Goal: Download file/media

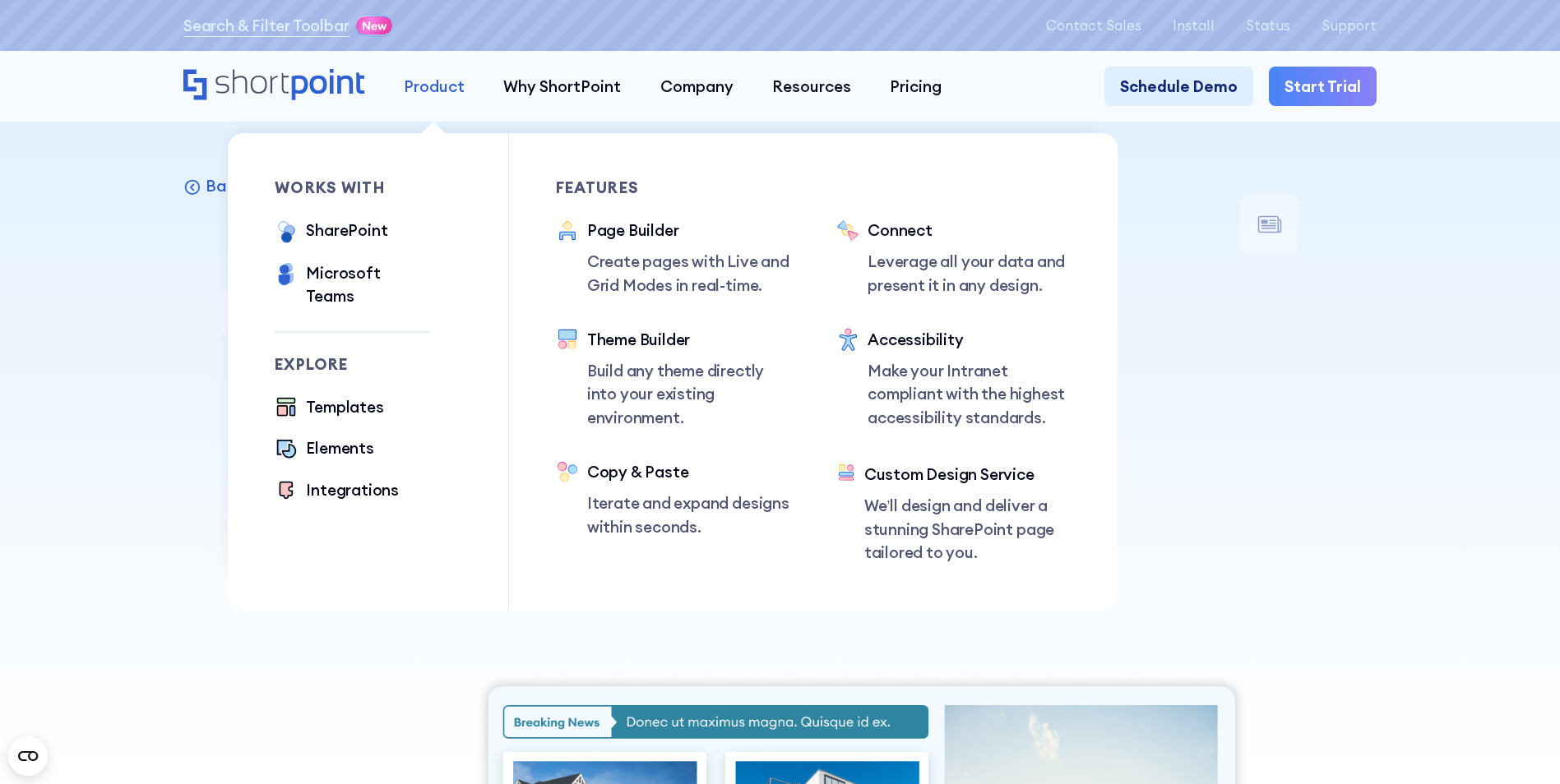
click at [420, 87] on div "Product" at bounding box center [434, 86] width 60 height 23
click at [360, 231] on div "SharePoint" at bounding box center [347, 230] width 82 height 23
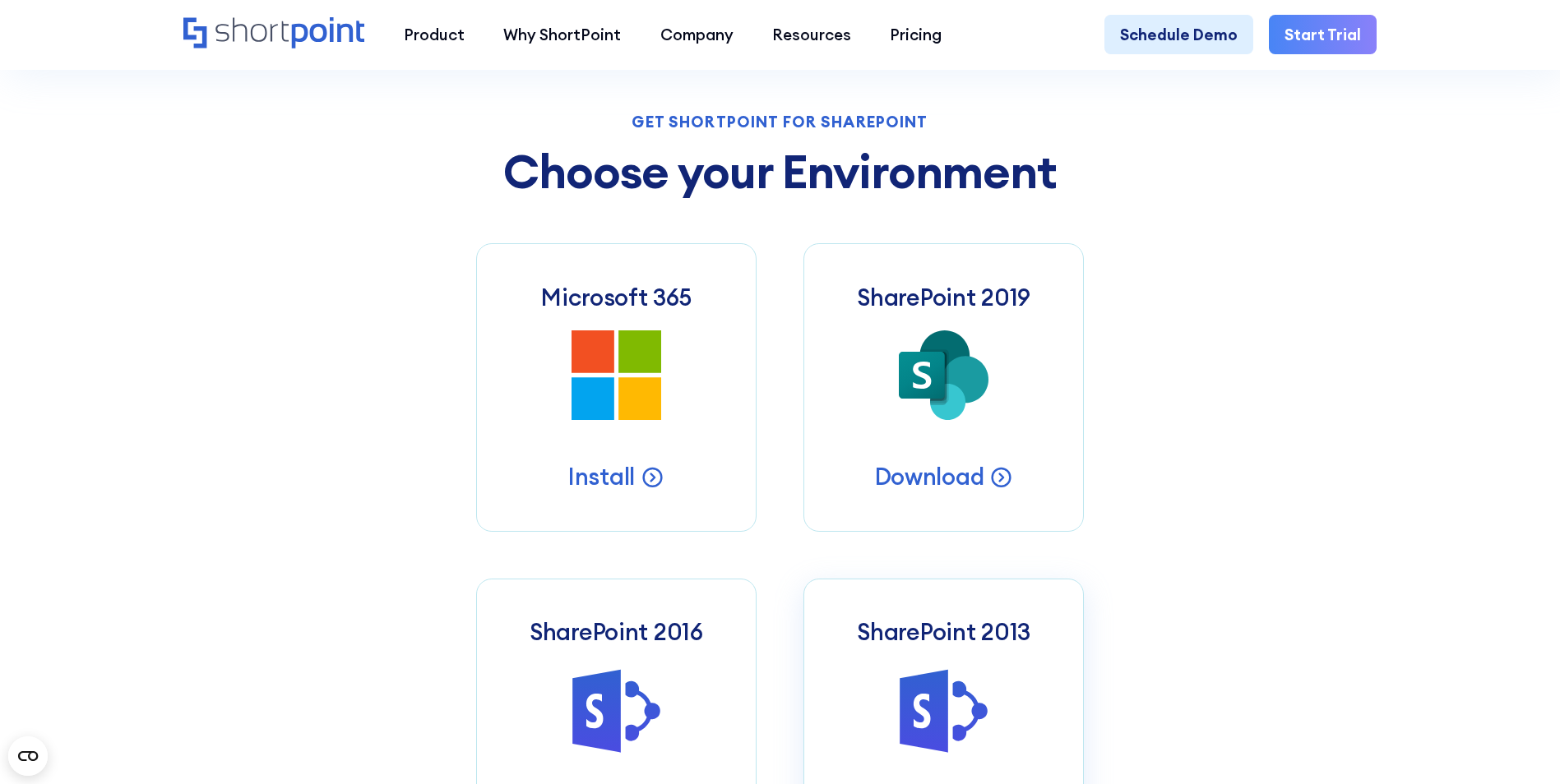
scroll to position [740, 0]
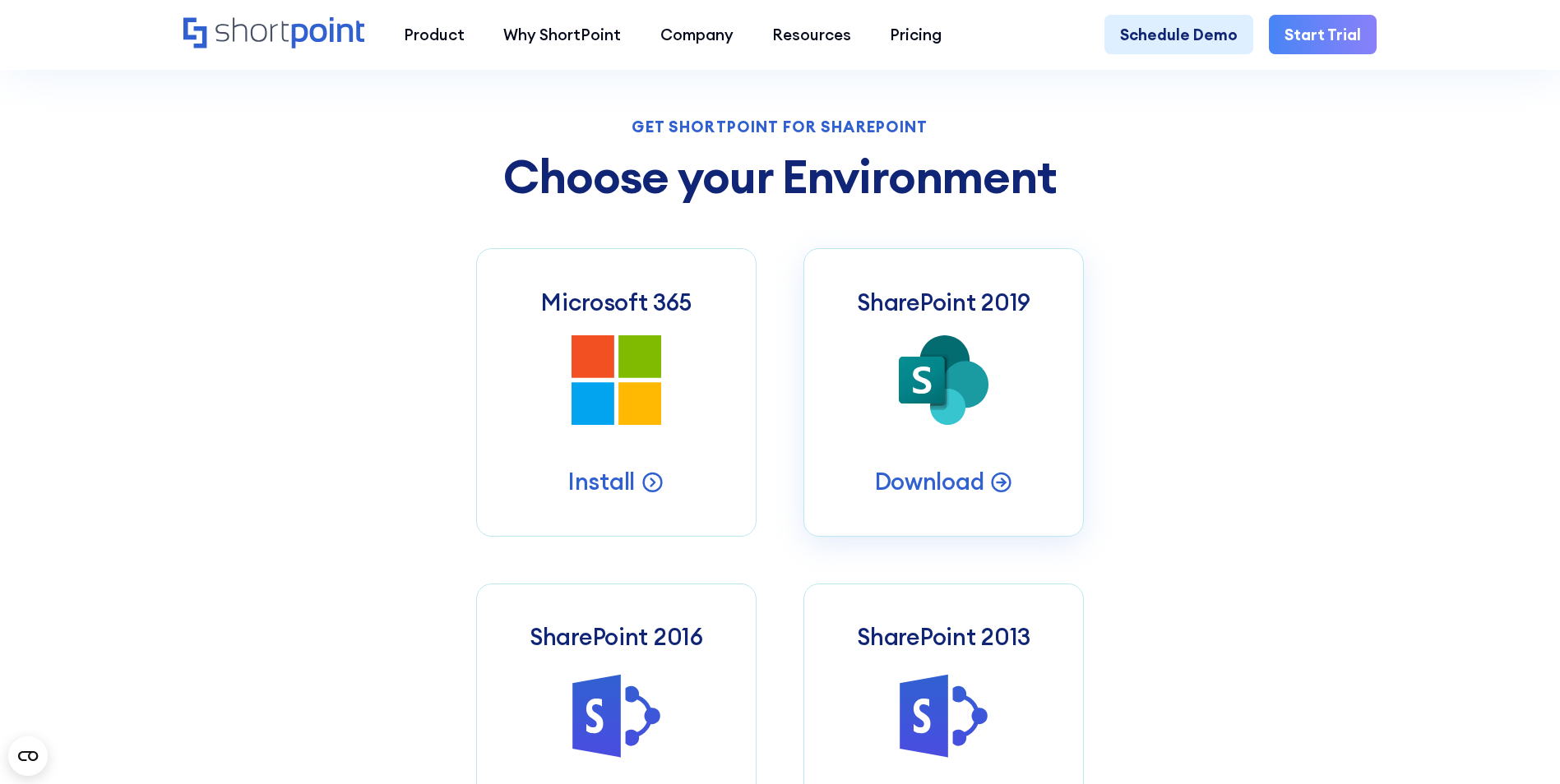
click at [943, 444] on link "SharePoint 2019 SharePoint 2019 Server Intranets Download" at bounding box center [944, 392] width 280 height 289
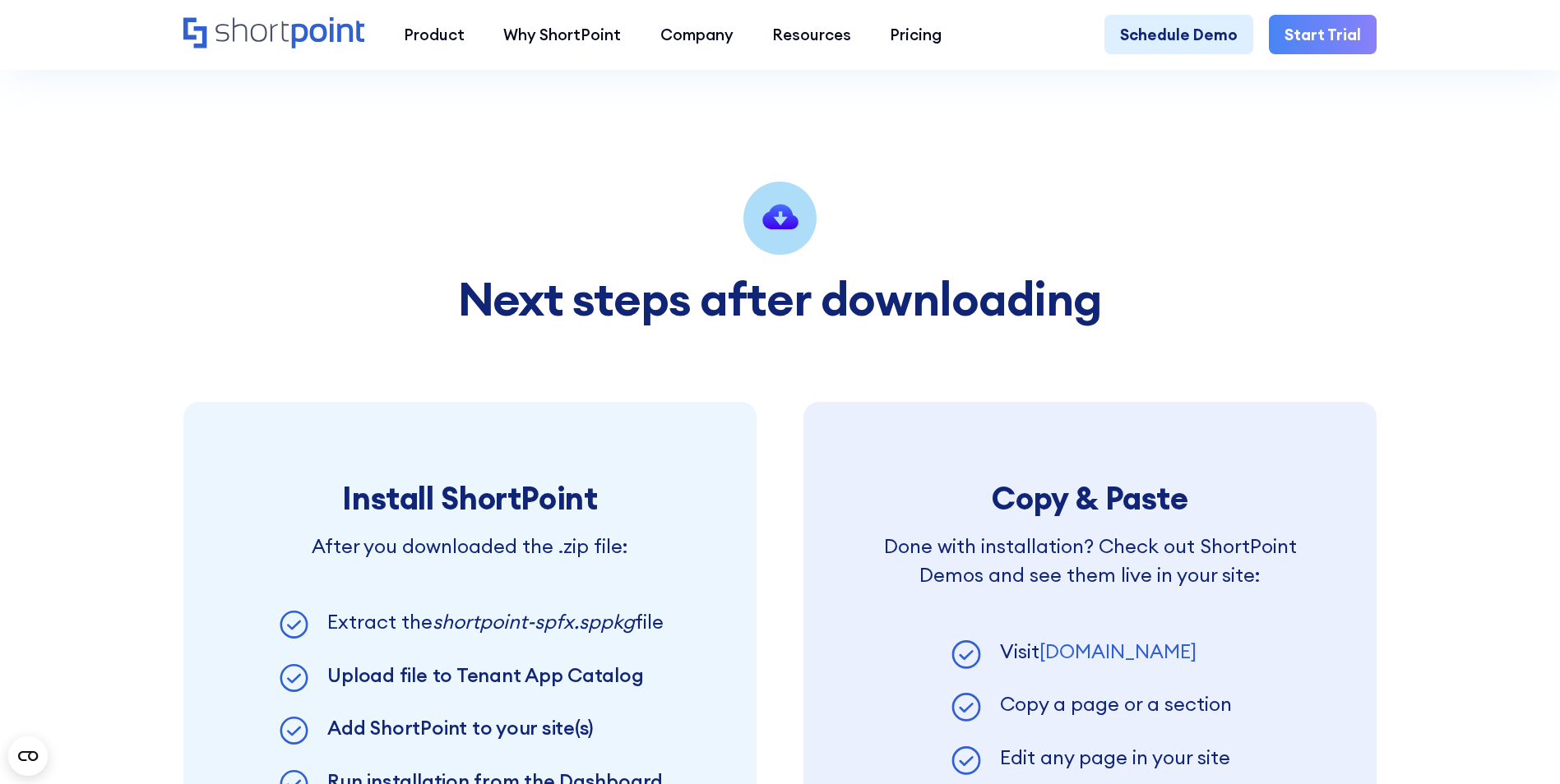
scroll to position [1233, 0]
